Goal: Use online tool/utility

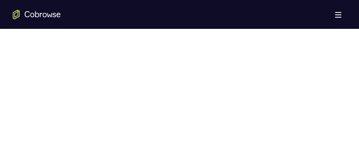
scroll to position [387, 0]
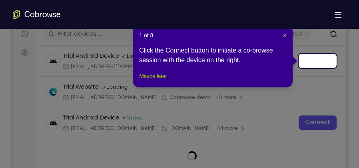
click at [160, 81] on button "Maybe later" at bounding box center [153, 76] width 28 height 10
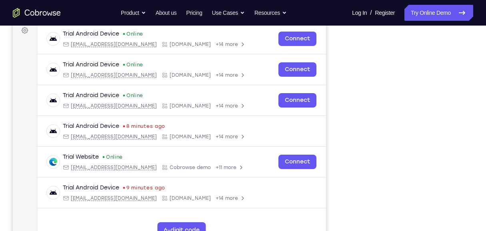
scroll to position [16, 0]
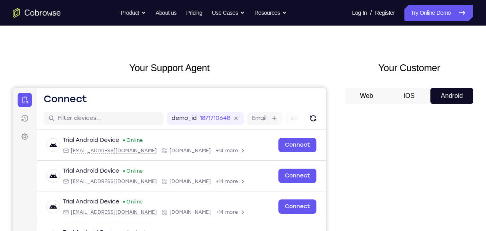
click at [415, 96] on button "iOS" at bounding box center [409, 96] width 43 height 16
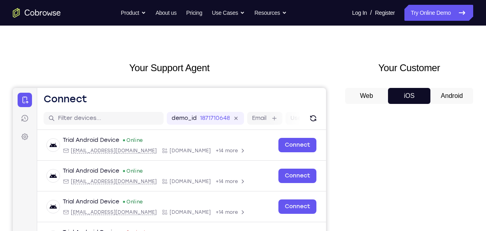
click at [451, 98] on button "Android" at bounding box center [451, 96] width 43 height 16
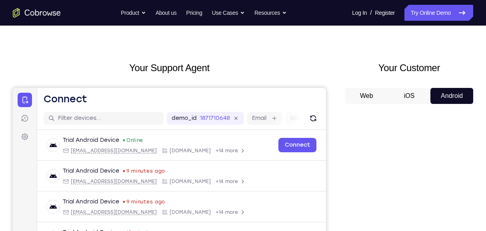
click at [443, 93] on button "Android" at bounding box center [451, 96] width 43 height 16
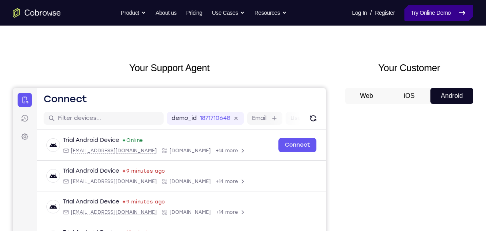
click at [427, 7] on link "Try Online Demo" at bounding box center [438, 13] width 69 height 16
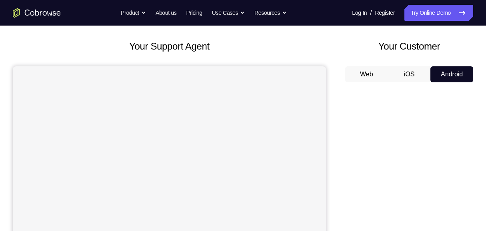
scroll to position [133, 0]
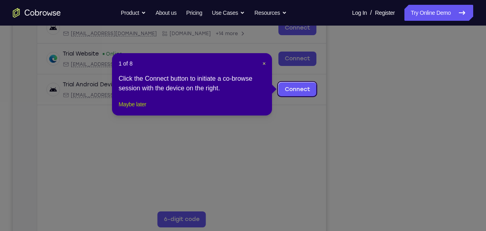
drag, startPoint x: 139, startPoint y: 114, endPoint x: 161, endPoint y: 134, distance: 29.5
click at [139, 109] on button "Maybe later" at bounding box center [132, 105] width 28 height 10
